Goal: Transaction & Acquisition: Subscribe to service/newsletter

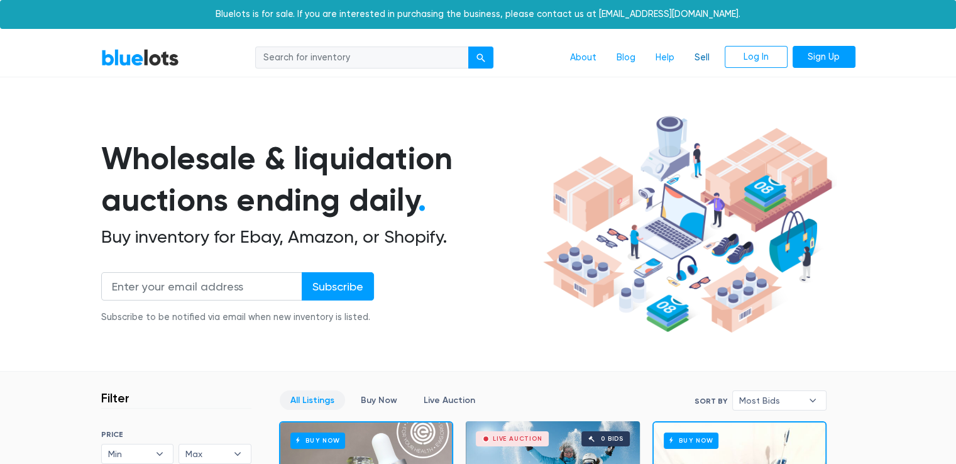
click at [703, 58] on link "Sell" at bounding box center [701, 58] width 35 height 24
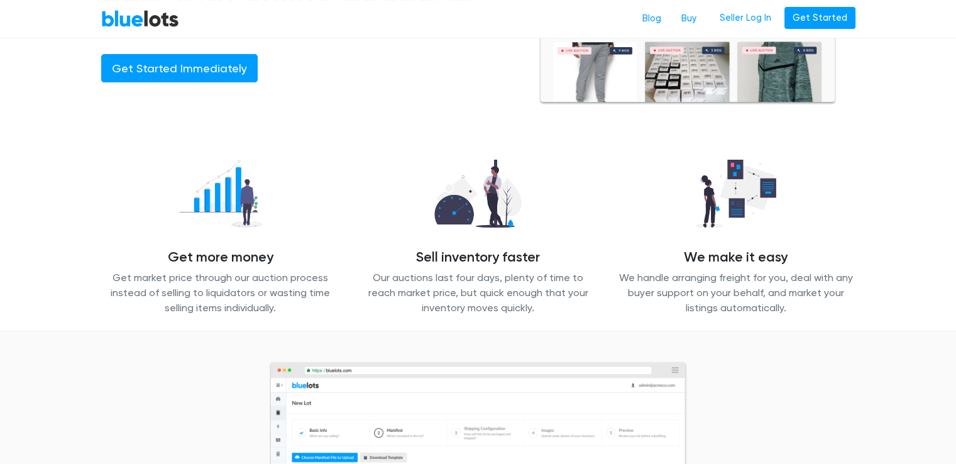
scroll to position [63, 0]
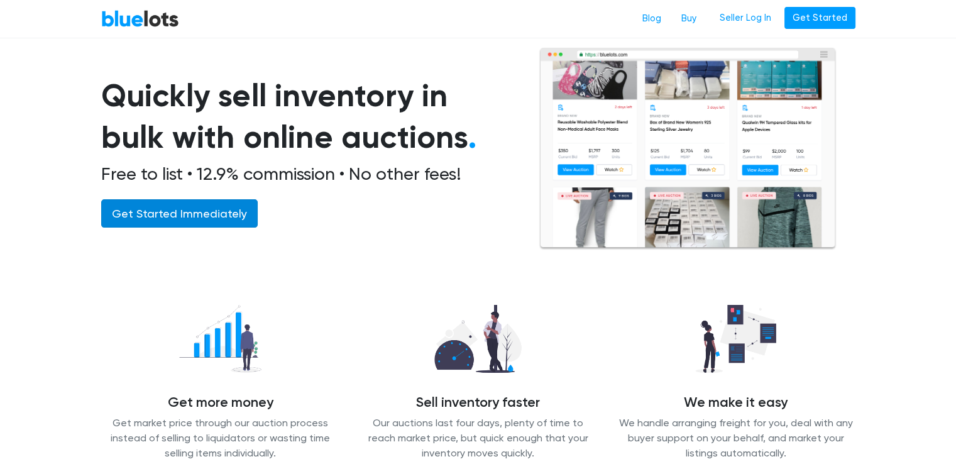
click at [166, 201] on link "Get Started Immediately" at bounding box center [179, 213] width 156 height 28
